Goal: Navigation & Orientation: Find specific page/section

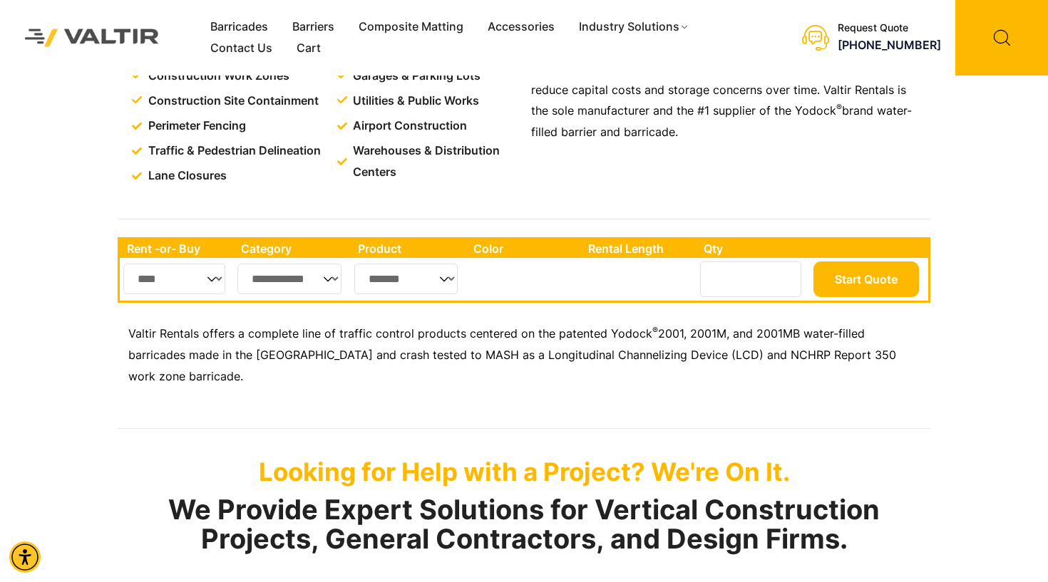
scroll to position [351, 0]
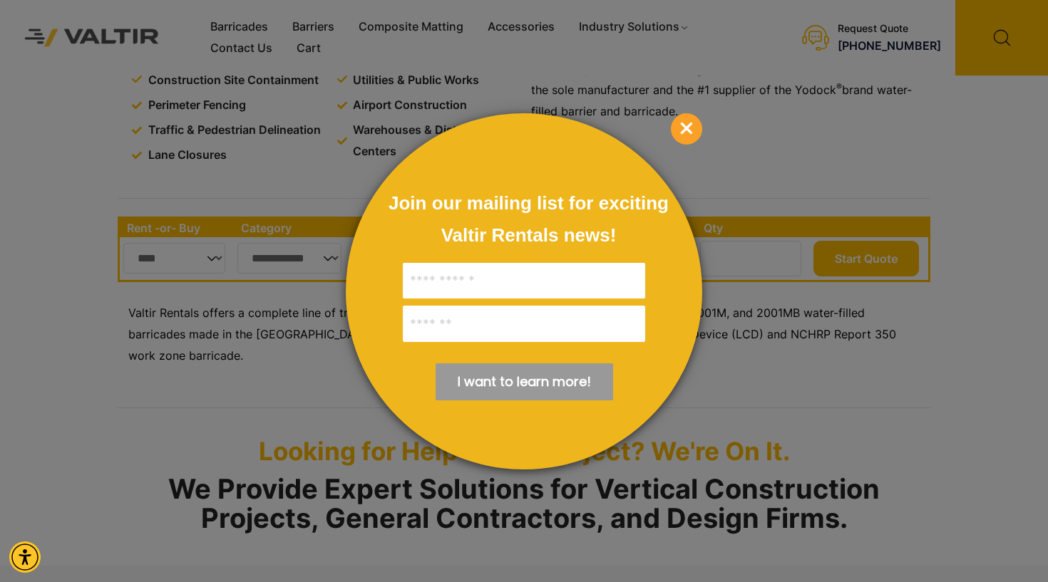
click at [683, 125] on span "×" at bounding box center [686, 128] width 31 height 31
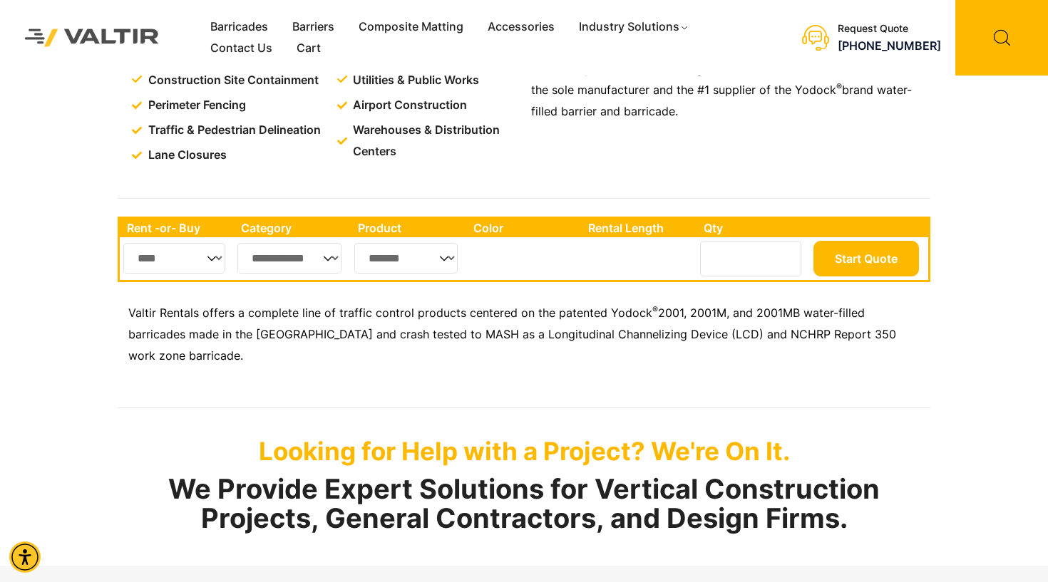
select select "**"
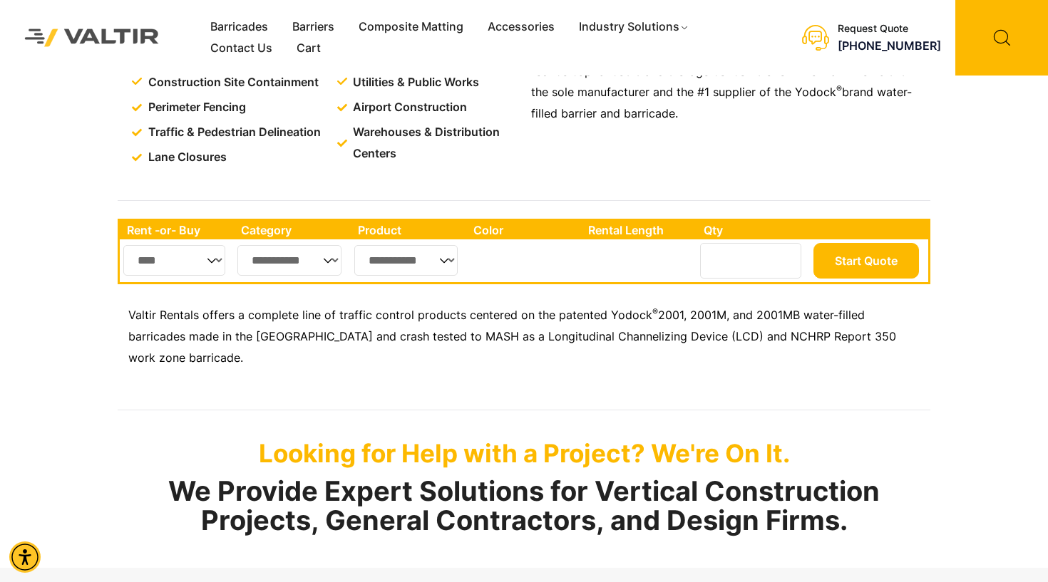
scroll to position [338, 0]
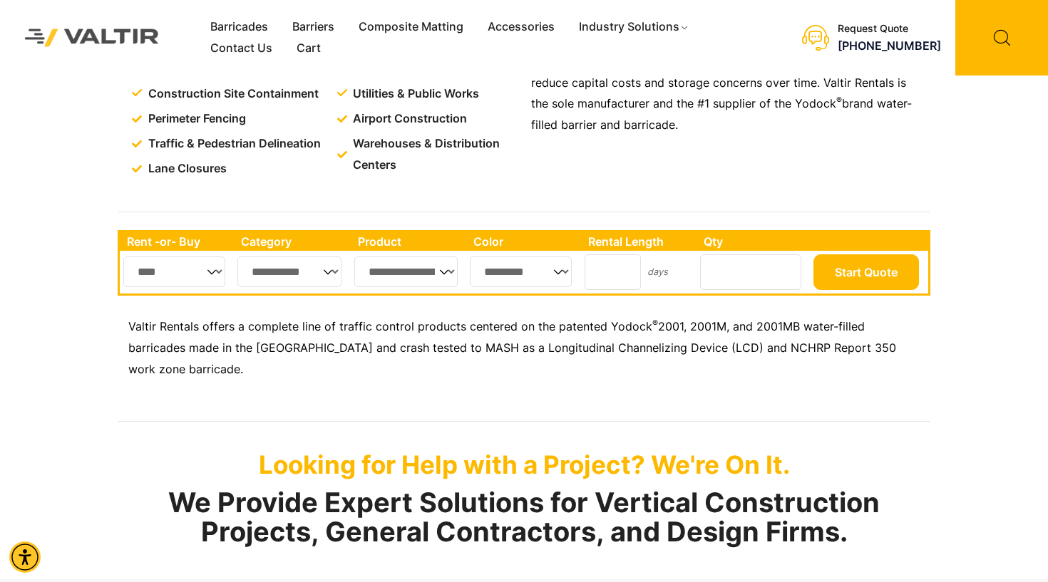
select select "****"
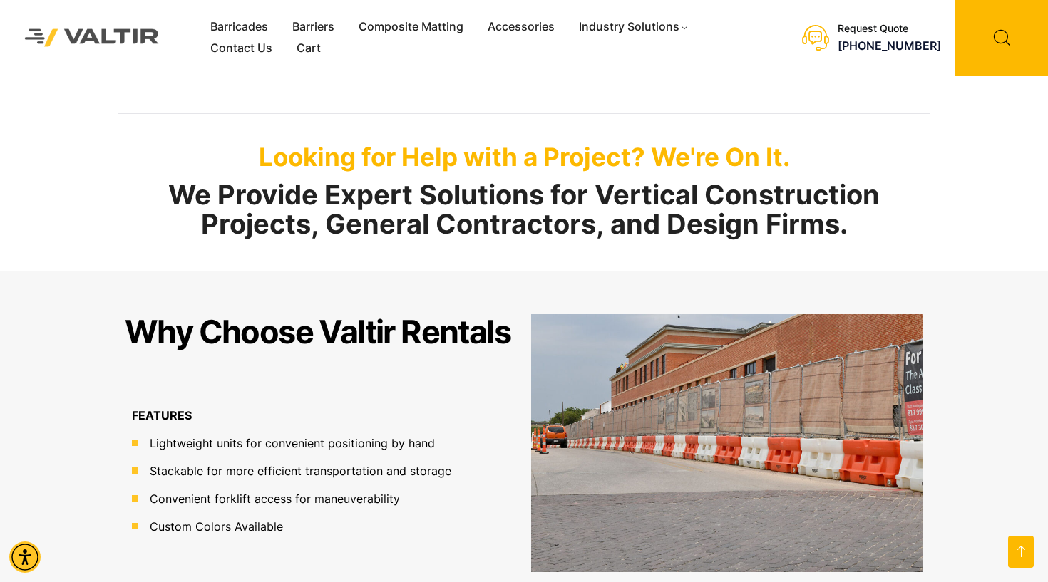
scroll to position [651, 0]
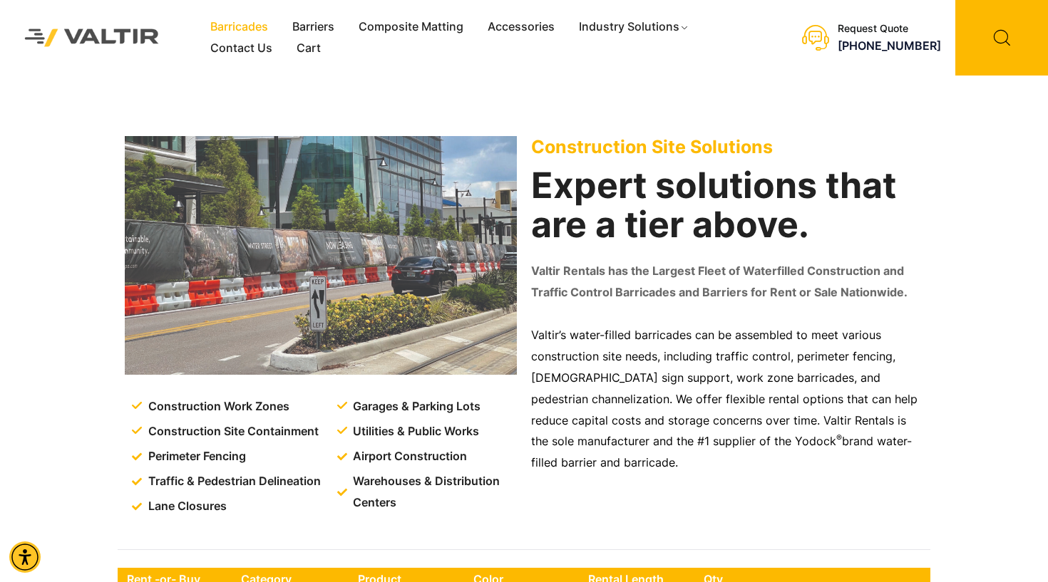
click at [251, 25] on link "Barricades" at bounding box center [239, 26] width 82 height 21
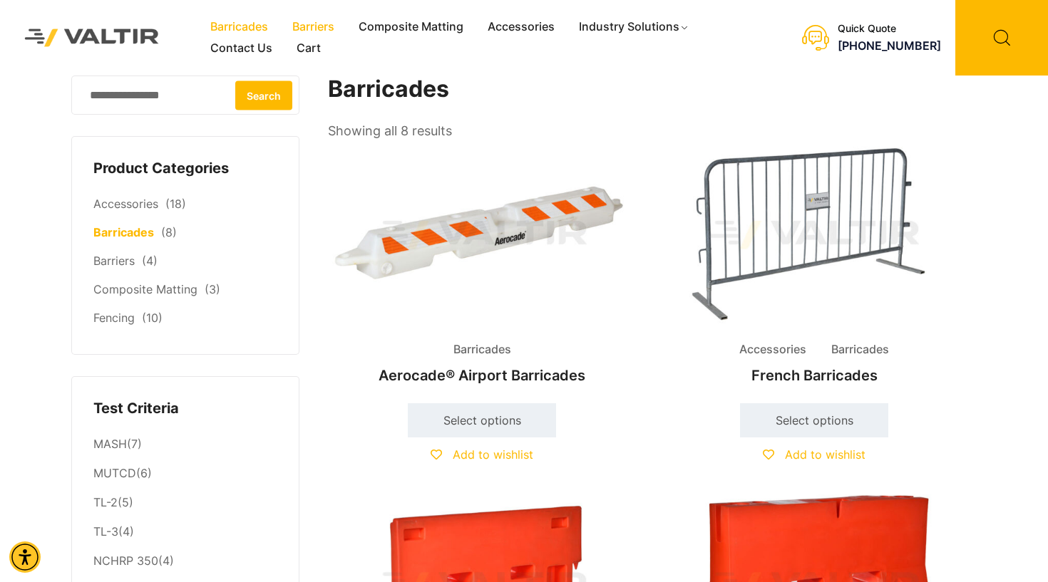
click at [323, 29] on link "Barriers" at bounding box center [313, 26] width 66 height 21
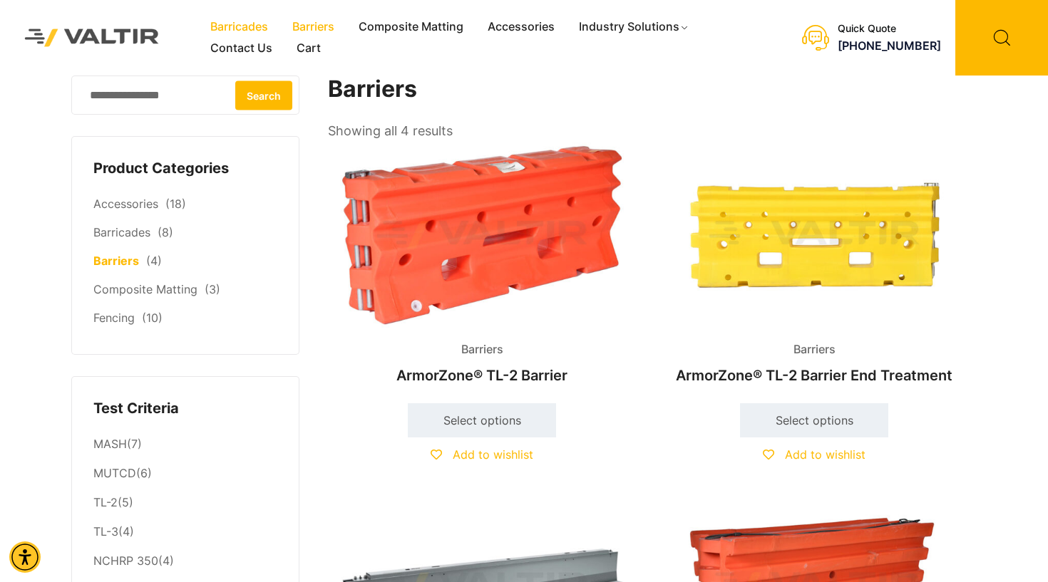
click at [260, 28] on link "Barricades" at bounding box center [239, 26] width 82 height 21
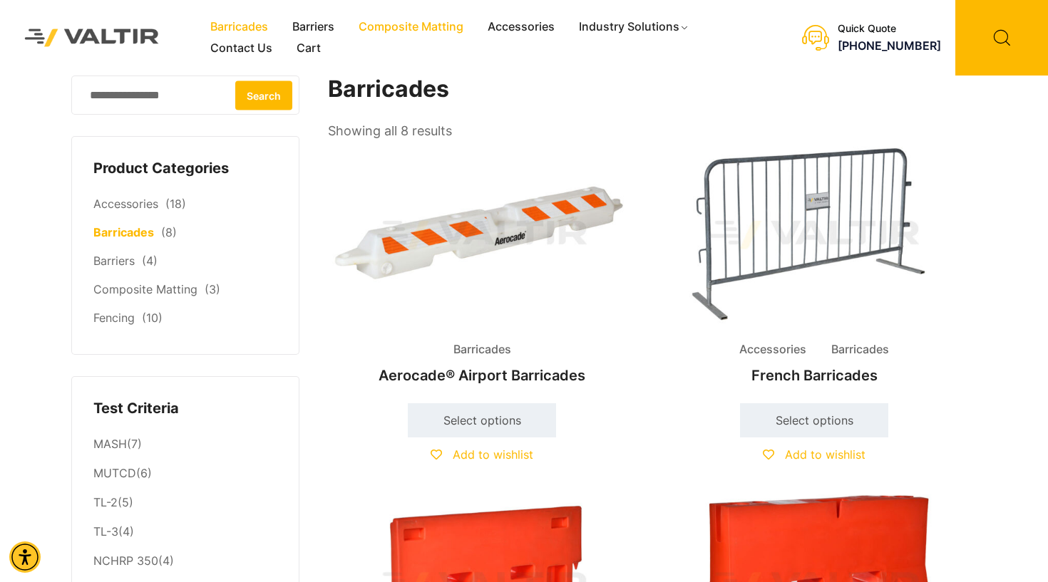
click at [413, 26] on link "Composite Matting" at bounding box center [410, 26] width 129 height 21
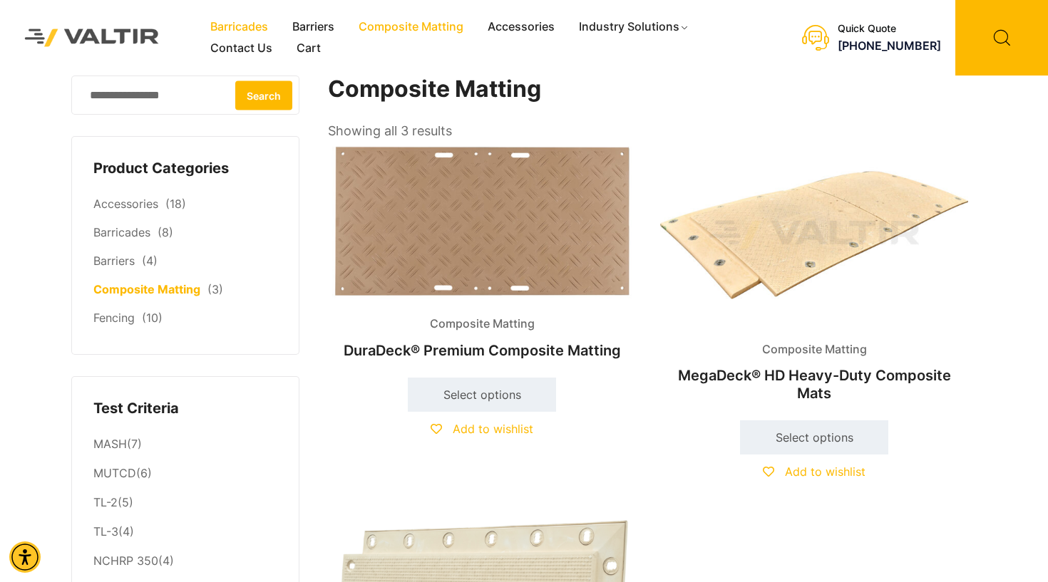
click at [260, 28] on link "Barricades" at bounding box center [239, 26] width 82 height 21
